Goal: Task Accomplishment & Management: Manage account settings

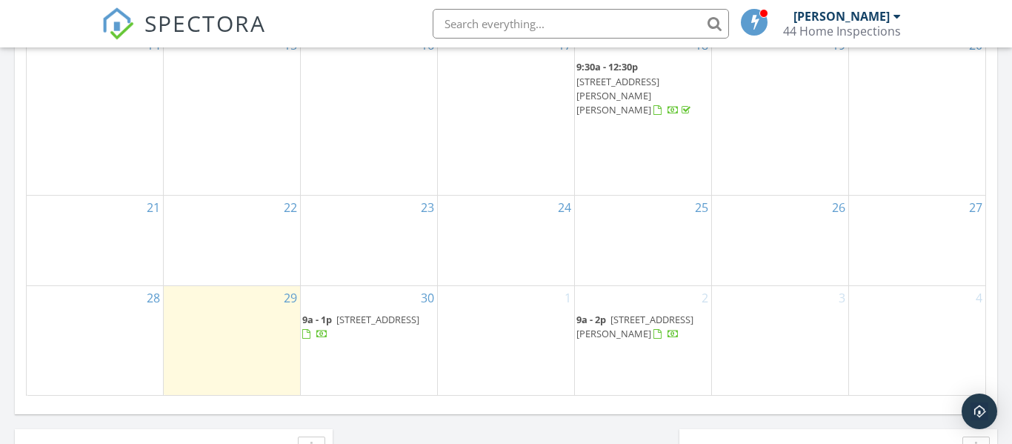
scroll to position [969, 0]
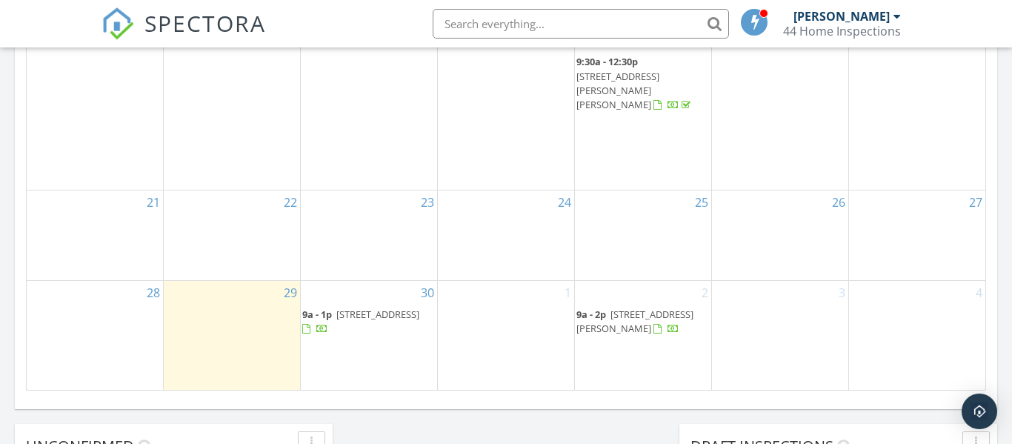
click at [608, 310] on span "44 Hoke Farm Way, Mechanicsburg 17050" at bounding box center [634, 320] width 117 height 27
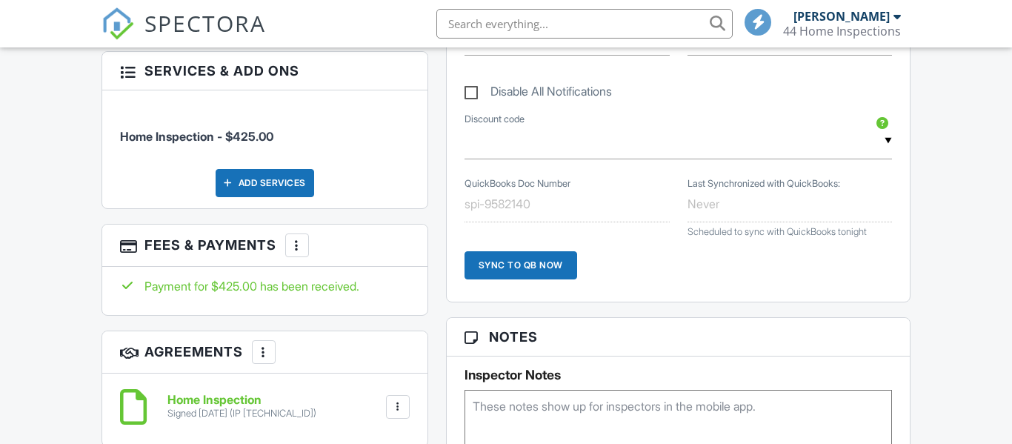
scroll to position [845, 0]
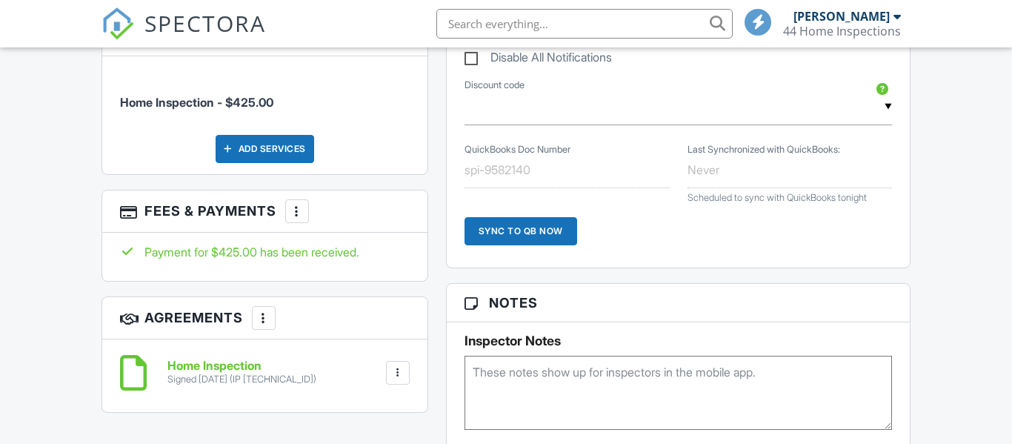
click at [296, 214] on div at bounding box center [297, 211] width 15 height 15
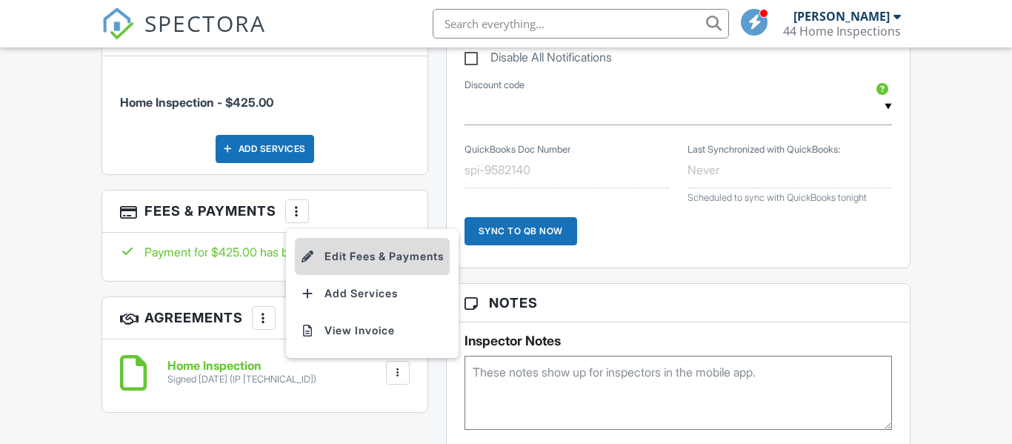
click at [339, 256] on li "Edit Fees & Payments" at bounding box center [372, 256] width 155 height 37
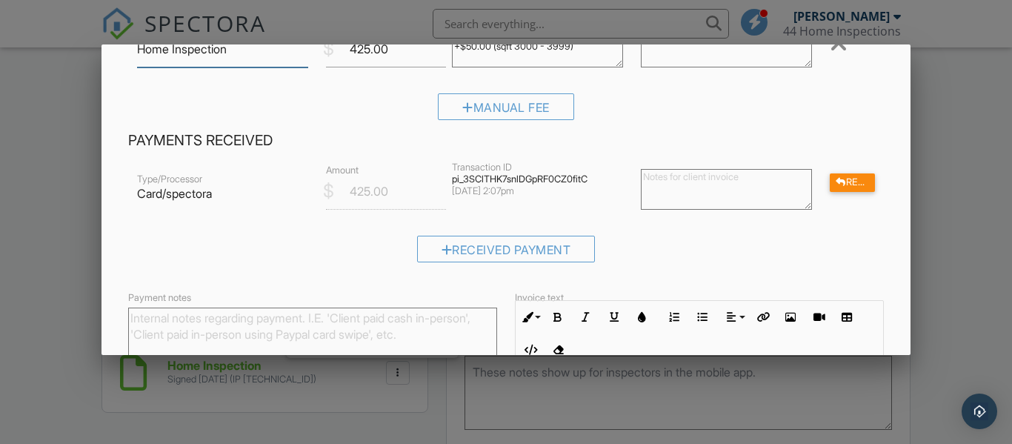
scroll to position [129, 0]
click at [851, 184] on div "Refund" at bounding box center [852, 183] width 45 height 19
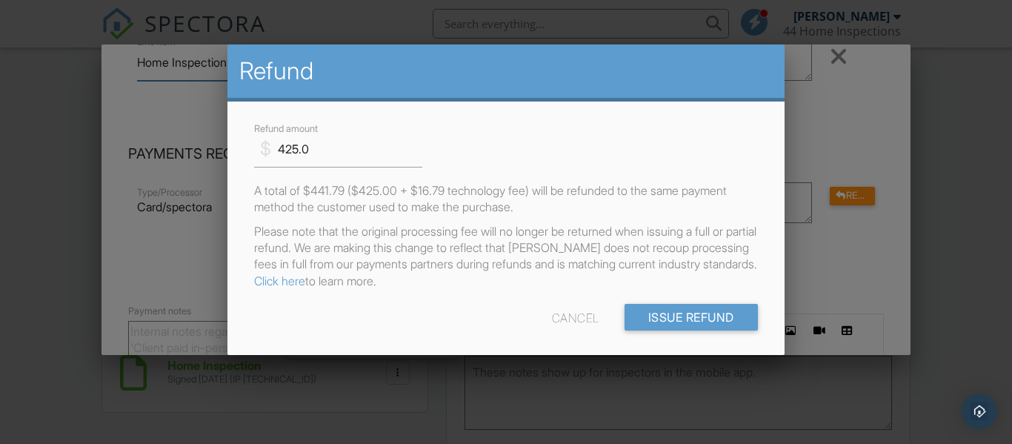
scroll to position [36, 0]
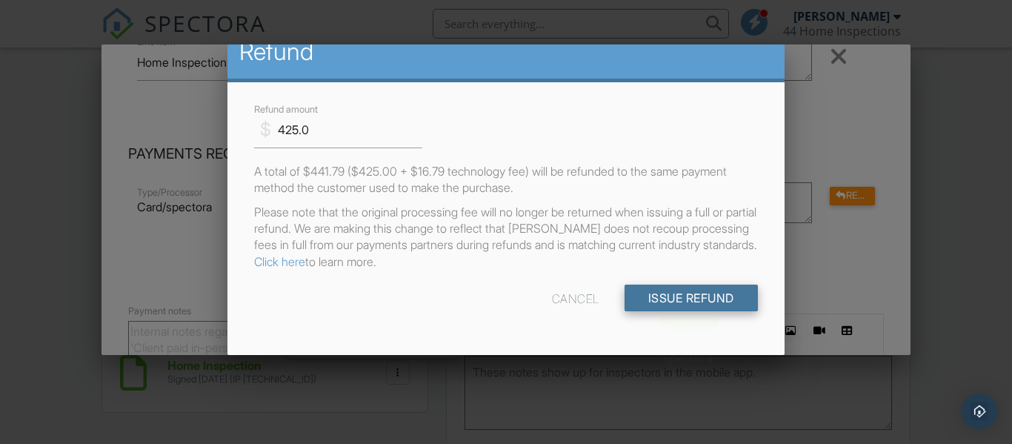
click at [682, 290] on input "Issue Refund" at bounding box center [691, 297] width 133 height 27
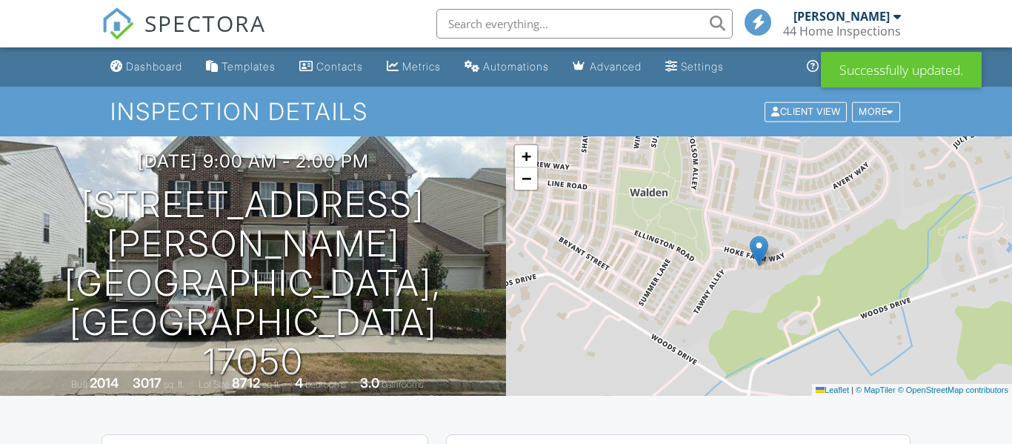
scroll to position [928, 0]
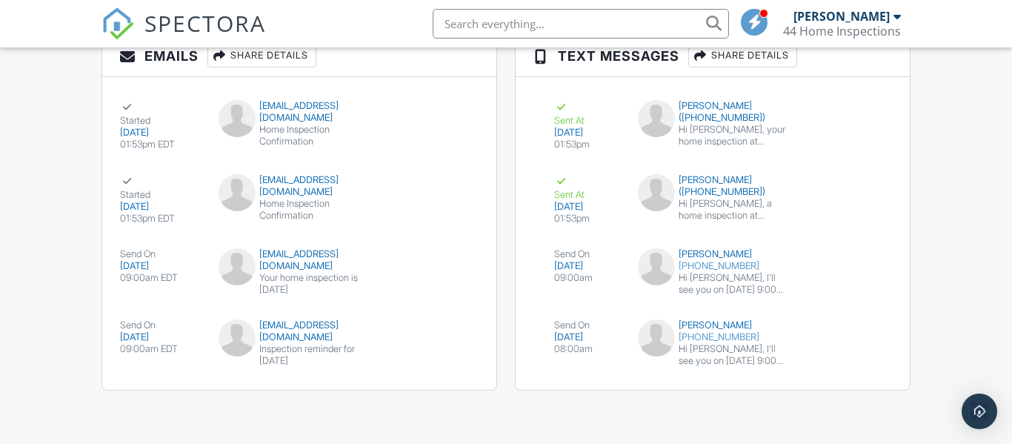
scroll to position [1859, 0]
